Goal: Information Seeking & Learning: Find specific fact

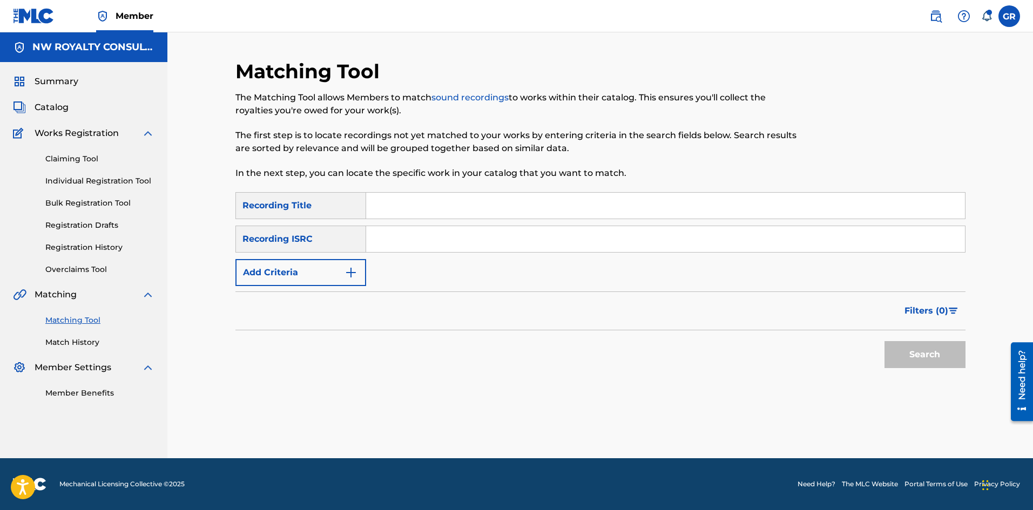
click at [46, 105] on span "Catalog" at bounding box center [52, 107] width 34 height 13
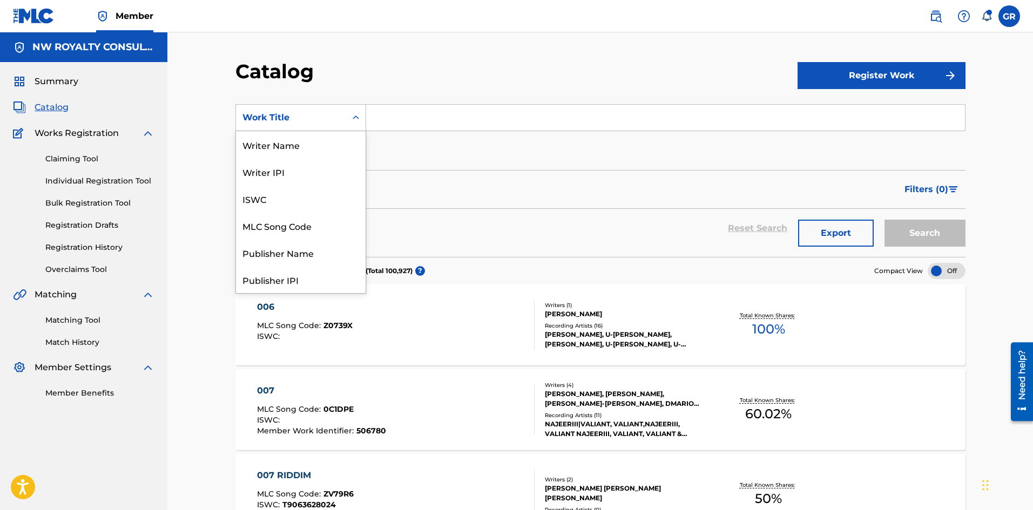
click at [277, 115] on div "Work Title" at bounding box center [290, 117] width 97 height 13
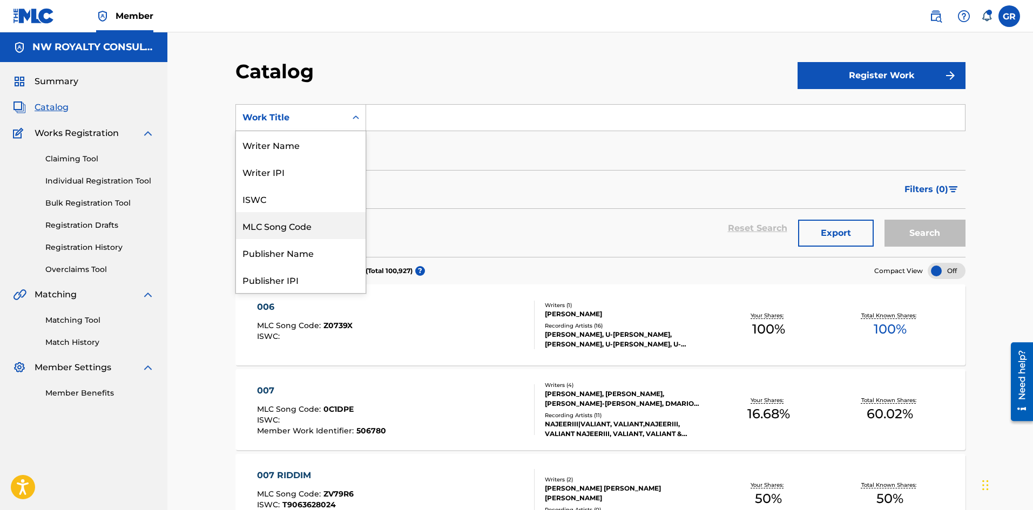
click at [288, 226] on div "MLC Song Code" at bounding box center [301, 225] width 130 height 27
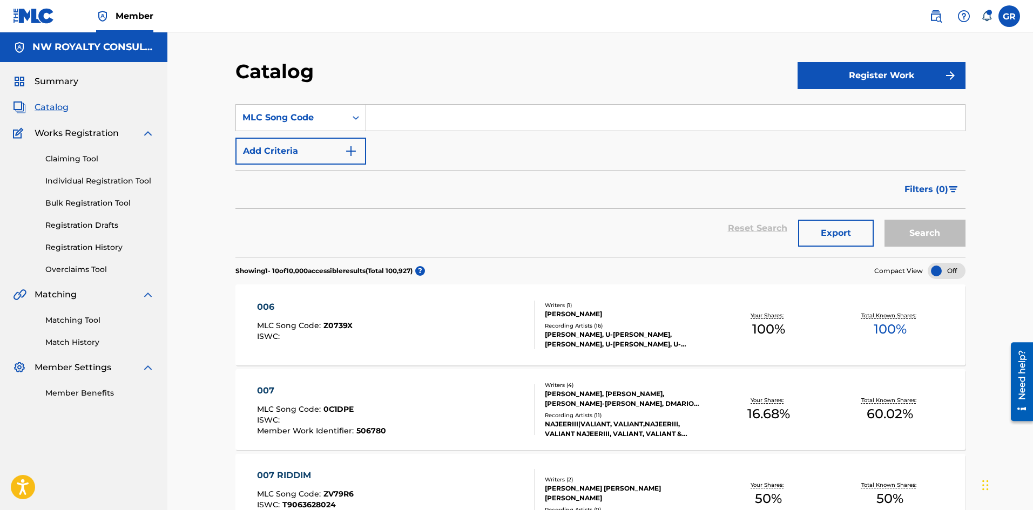
paste input "MV7NGS"
type input "MV7NGS"
click at [924, 229] on button "Search" at bounding box center [924, 233] width 81 height 27
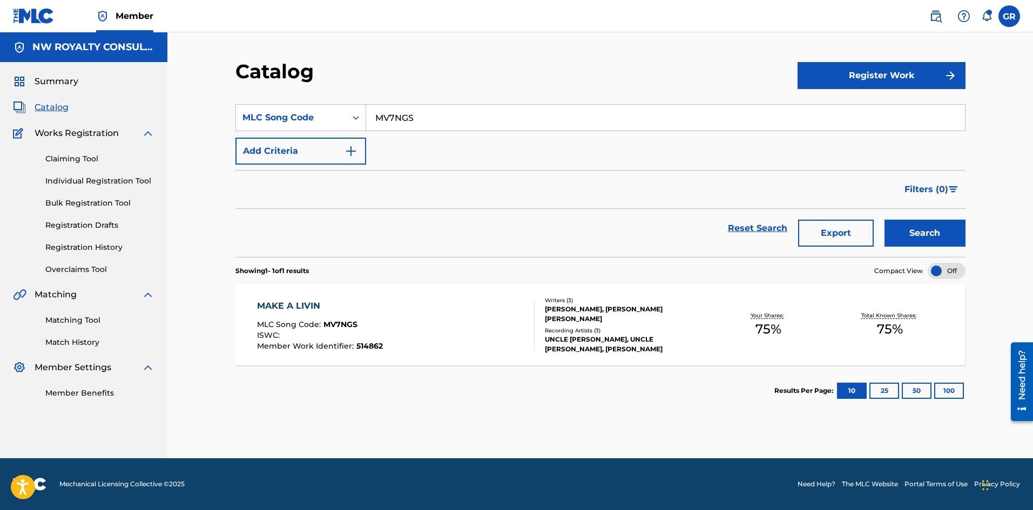
click at [288, 302] on div "MAKE A LIVIN" at bounding box center [320, 306] width 126 height 13
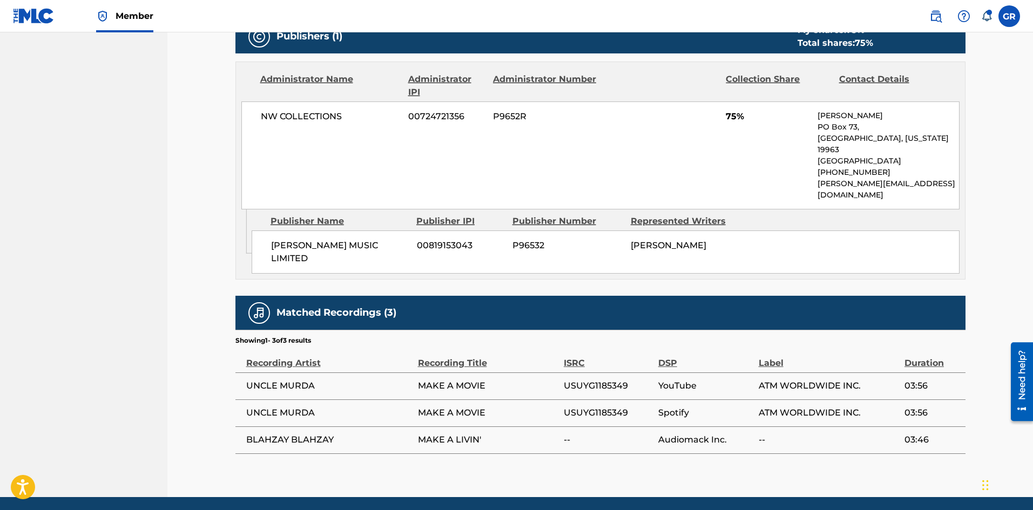
scroll to position [514, 0]
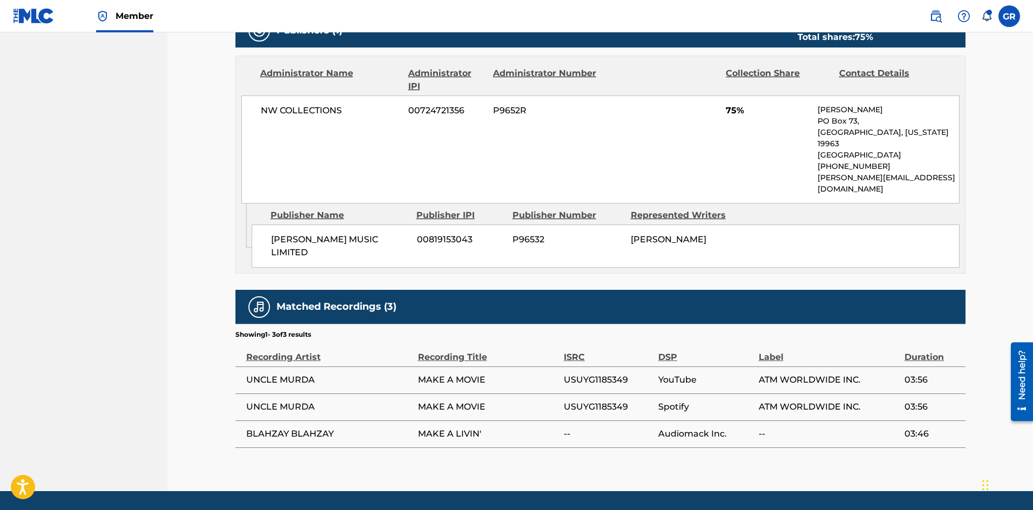
click at [599, 374] on span "USUYG1185349" at bounding box center [608, 380] width 89 height 13
copy span "USUYG1185349"
drag, startPoint x: 246, startPoint y: 401, endPoint x: 482, endPoint y: 407, distance: 235.5
click at [482, 421] on tr "BLAHZAY BLAHZAY MAKE A LIVIN' -- Audiomack Inc. -- 03:46" at bounding box center [600, 434] width 730 height 27
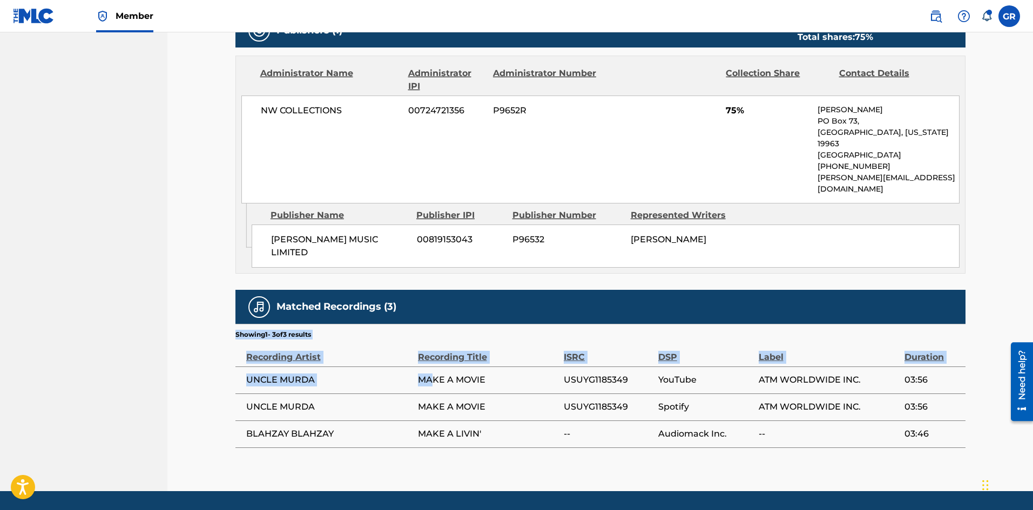
drag, startPoint x: 224, startPoint y: 343, endPoint x: 434, endPoint y: 349, distance: 210.6
click at [434, 349] on div "< Back to results Edit Last Edited: [DATE] Source: CWR MAKE A LIVIN Work Detail…" at bounding box center [600, 18] width 756 height 946
click at [206, 353] on div "< Back to results Edit Last Edited: [DATE] Source: CWR MAKE A LIVIN Work Detail…" at bounding box center [599, 4] width 865 height 973
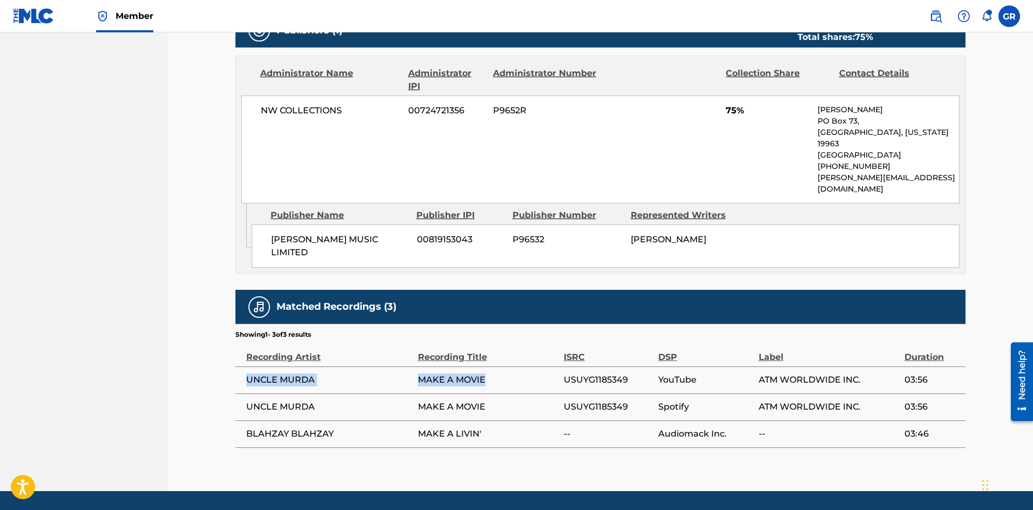
drag, startPoint x: 239, startPoint y: 346, endPoint x: 497, endPoint y: 346, distance: 258.1
click at [497, 367] on tr "UNCLE [PERSON_NAME] MAKE A MOVIE USUYG1185349 YouTube ATM WORLDWIDE INC. 03:56" at bounding box center [600, 380] width 730 height 27
click at [136, 272] on nav "NW ROYALTY CONSULTING, LLC. Summary Catalog Works Registration Claiming Tool In…" at bounding box center [83, 4] width 167 height 973
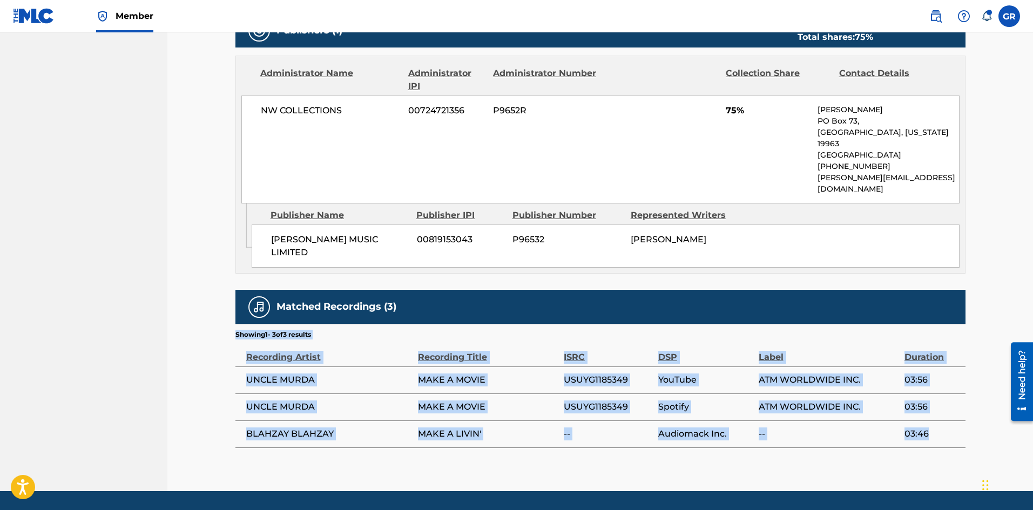
drag, startPoint x: 233, startPoint y: 338, endPoint x: 949, endPoint y: 407, distance: 719.7
click at [949, 407] on div "< Back to results Edit Last Edited: [DATE] Source: CWR MAKE A LIVIN Work Detail…" at bounding box center [600, 18] width 756 height 946
copy div "Showing 1 - 3 of 3 results Recording Artist Recording Title ISRC DSP Label Dura…"
